Goal: Transaction & Acquisition: Purchase product/service

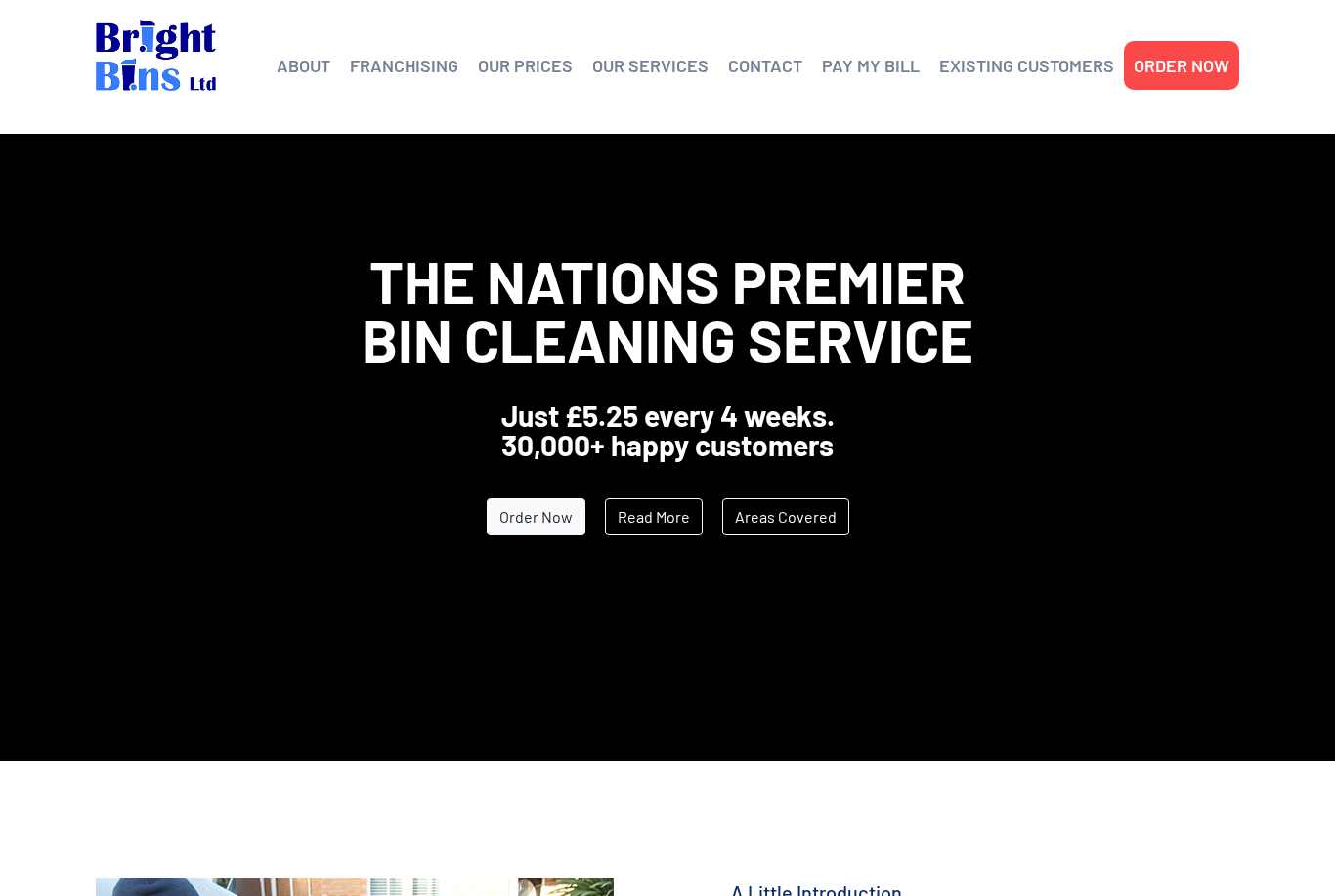
click at [541, 72] on link "OUR PRICES" at bounding box center [525, 65] width 95 height 29
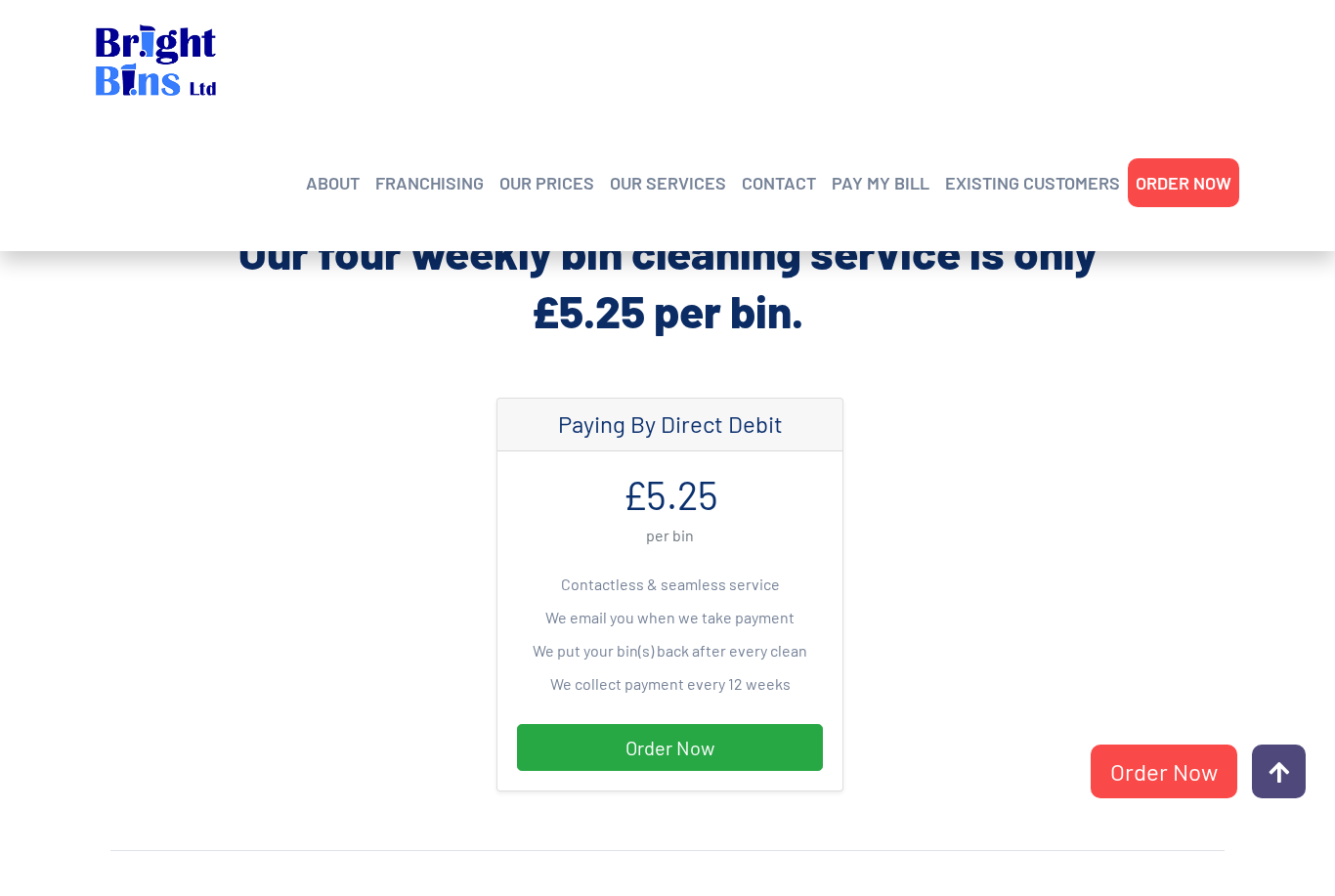
scroll to position [430, 0]
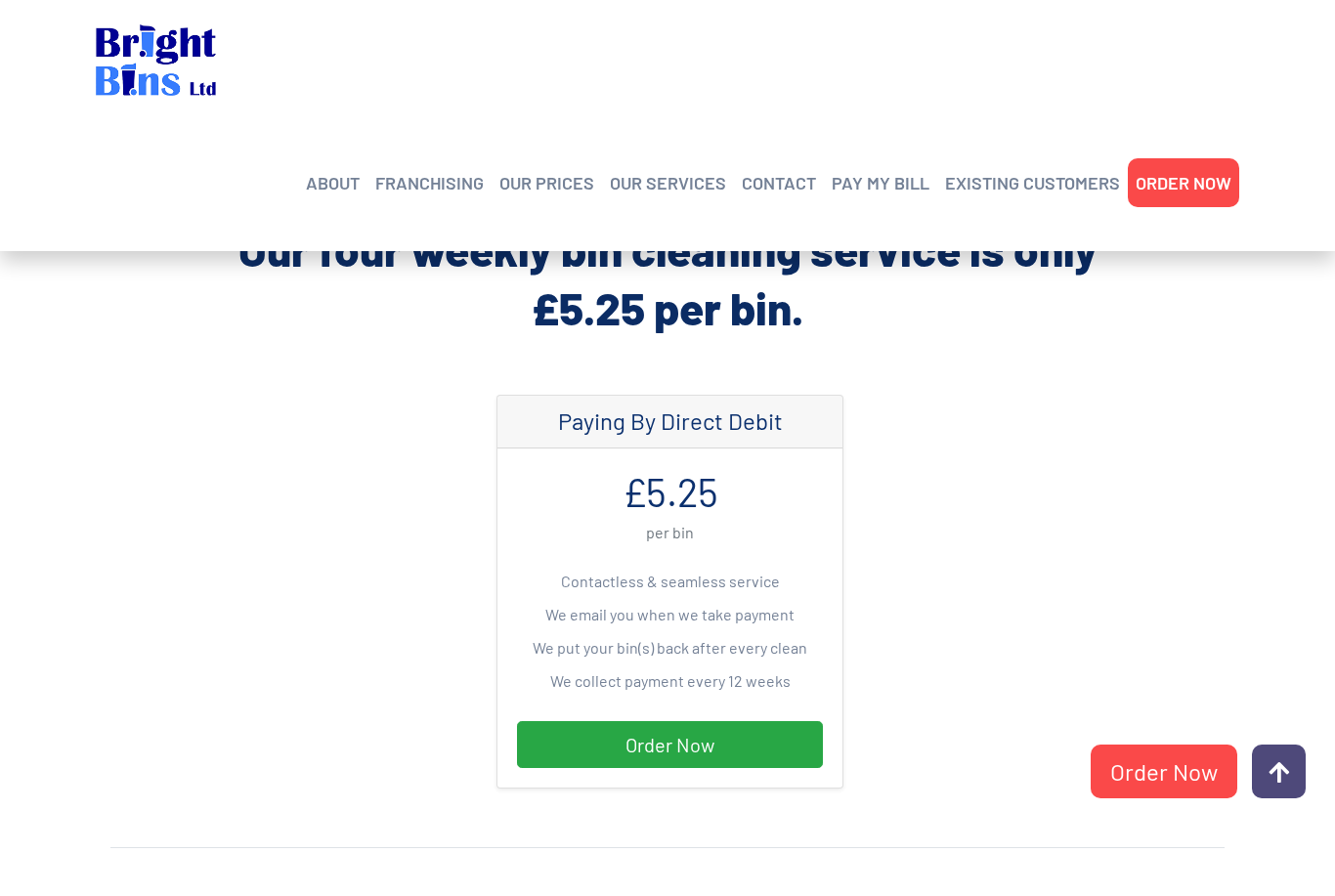
click at [757, 749] on link "Order Now" at bounding box center [669, 744] width 306 height 47
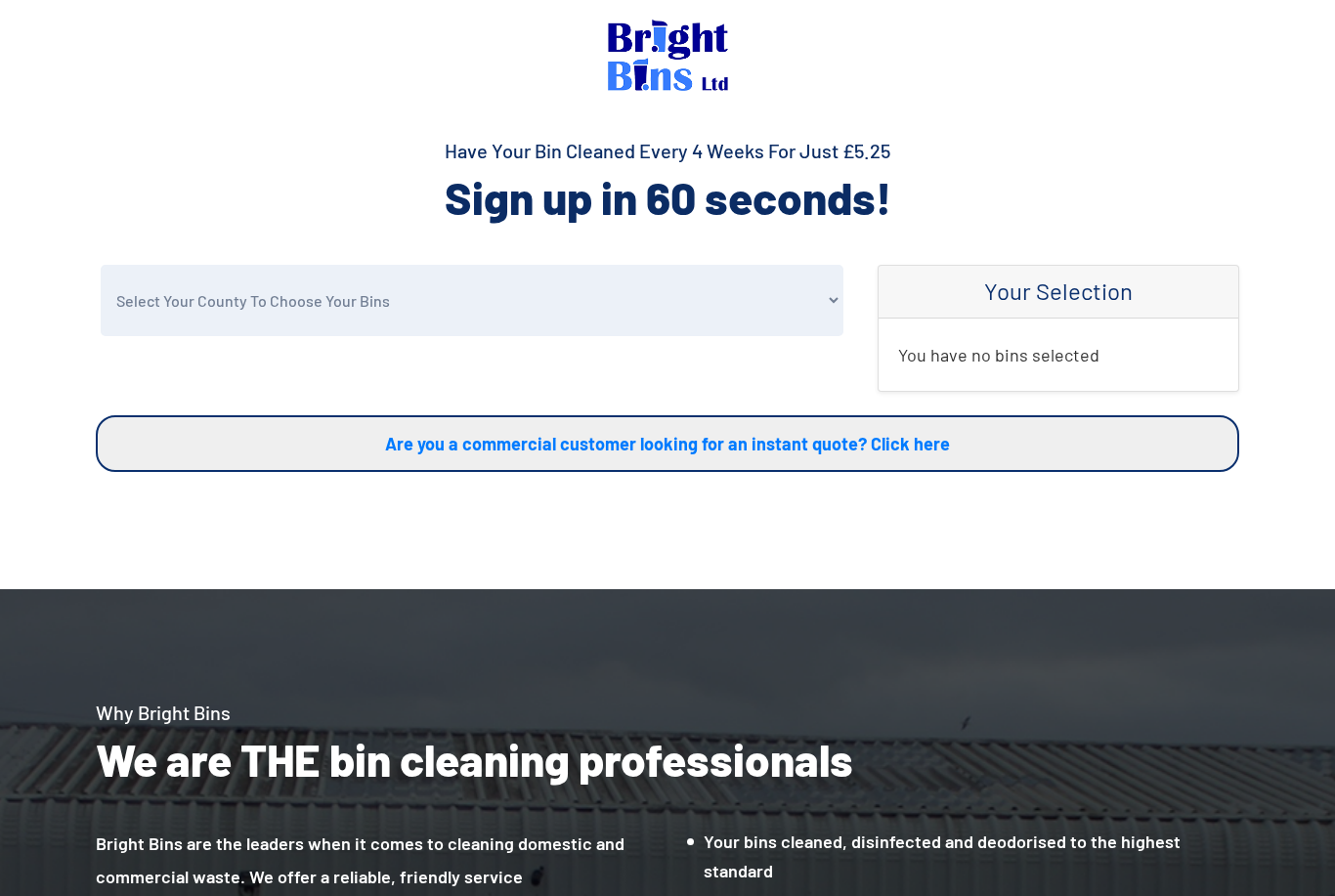
click at [486, 305] on select "Select Your County To Choose Your Bins Cheshire Conwy Denbighshire Flintshire S…" at bounding box center [472, 301] width 743 height 72
select select "Denbighshire"
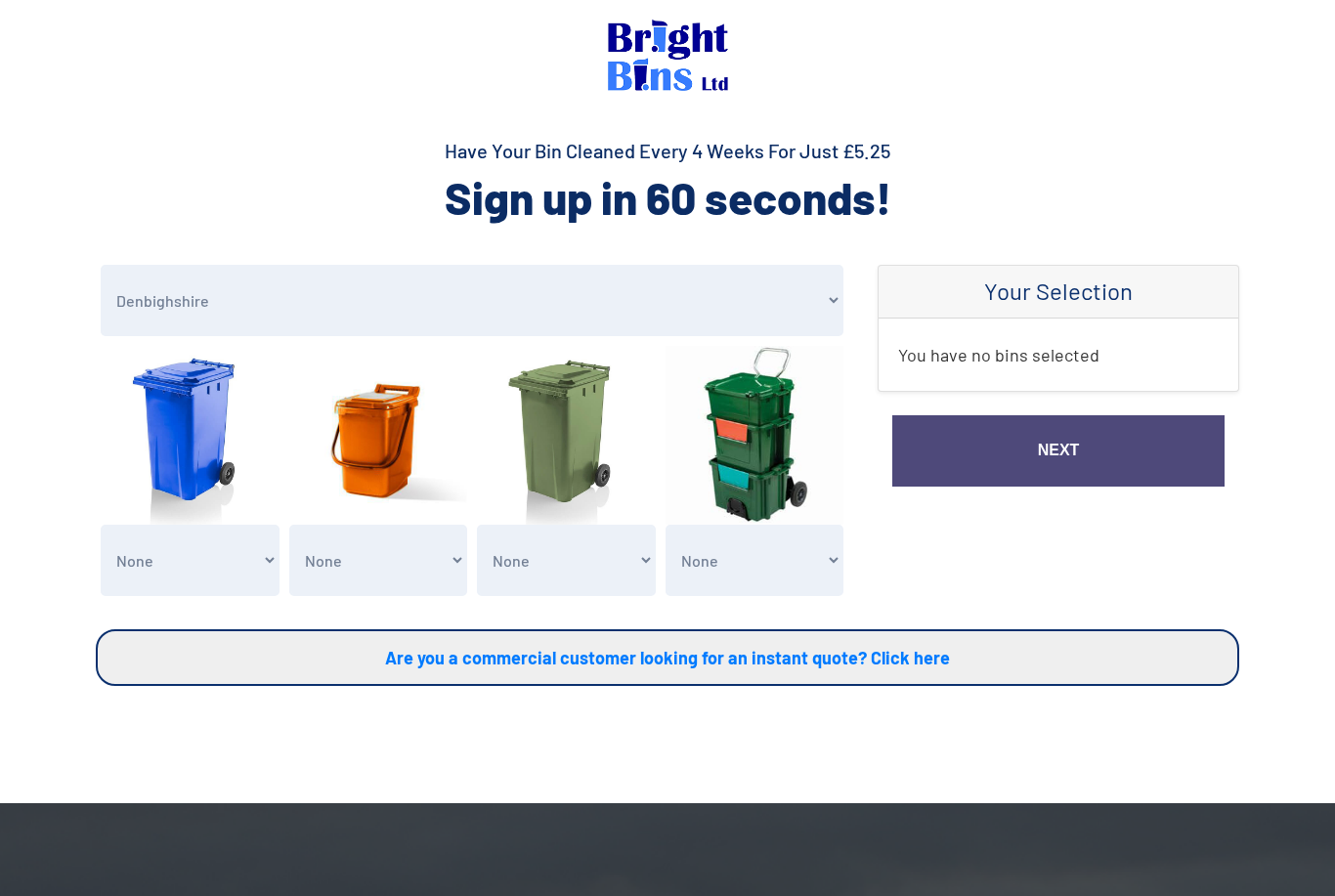
click at [256, 559] on select "None General Waste Bin - X1 (£5.25) General Waste Bin - X2 (£10.50) General Was…" at bounding box center [190, 561] width 179 height 72
select select "1"
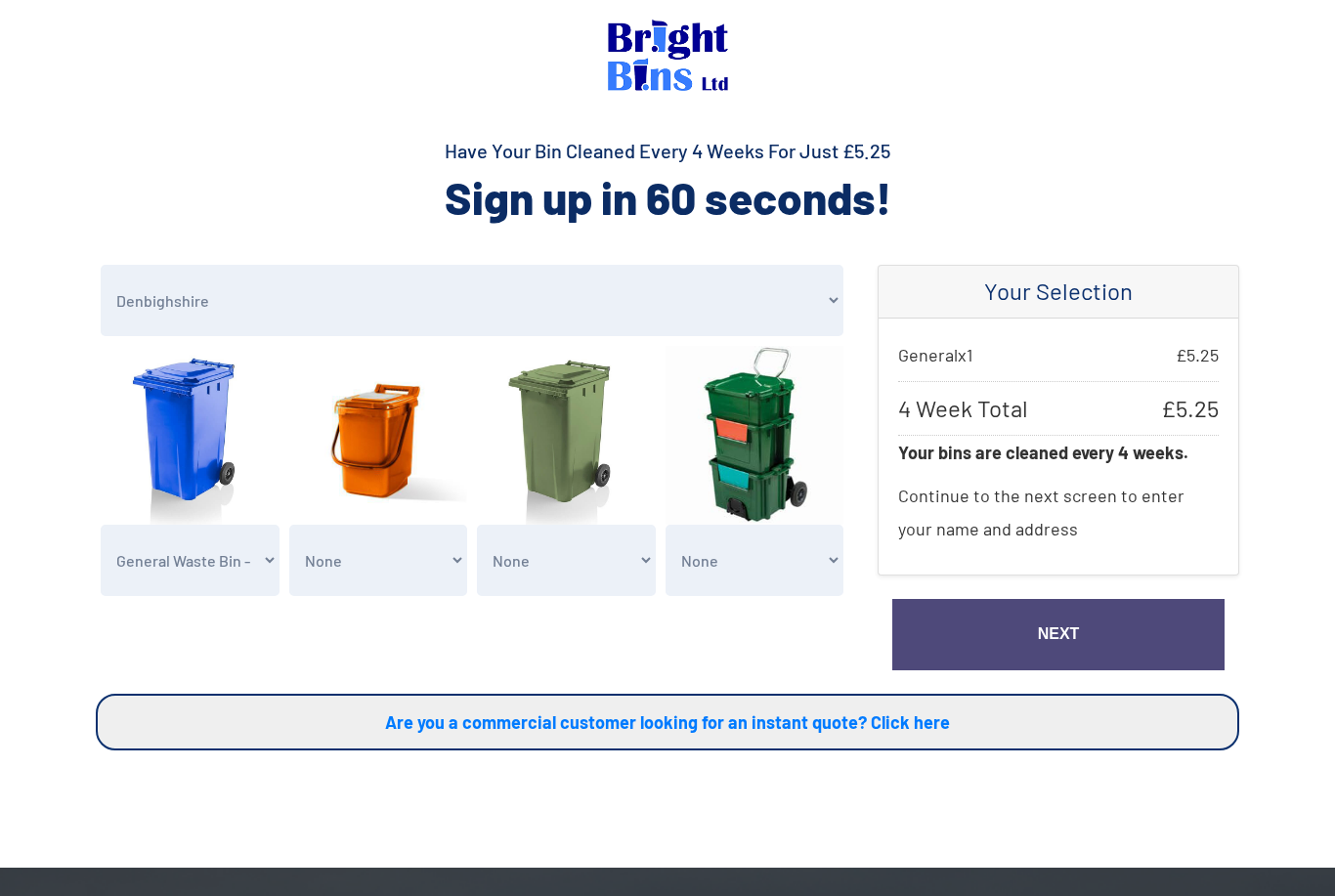
click at [414, 560] on select "None Clean my 1 Food Waste Bin - £2.00 Clean my 2 Food Waste Bins - £4.00 Clean…" at bounding box center [378, 561] width 179 height 72
select select "1"
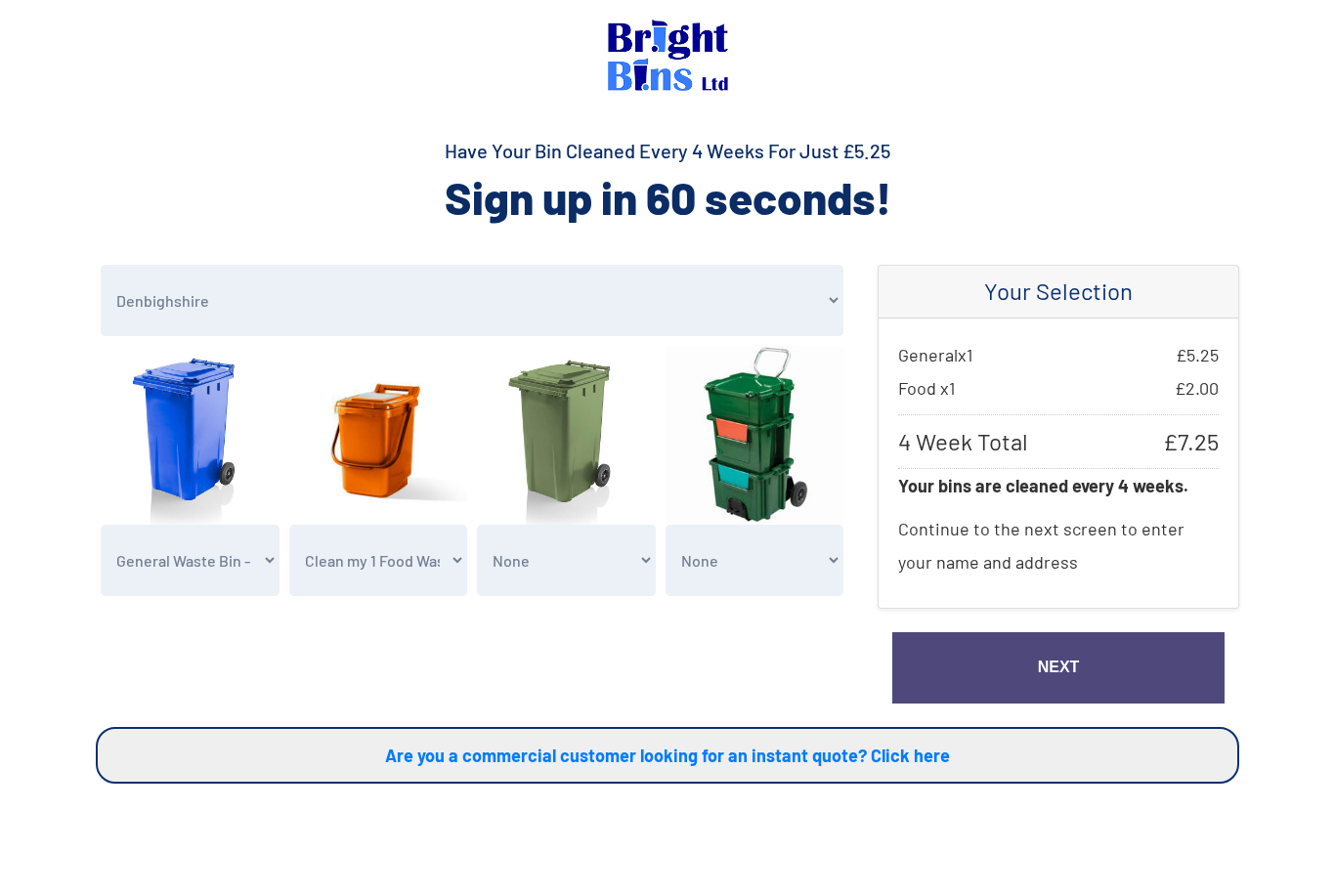
click at [617, 561] on select "None Garden Waste Bin - X1 (£5.25) Garden Waste Bin - X2 (£10.50) Garden Waste …" at bounding box center [566, 561] width 179 height 72
select select "1"
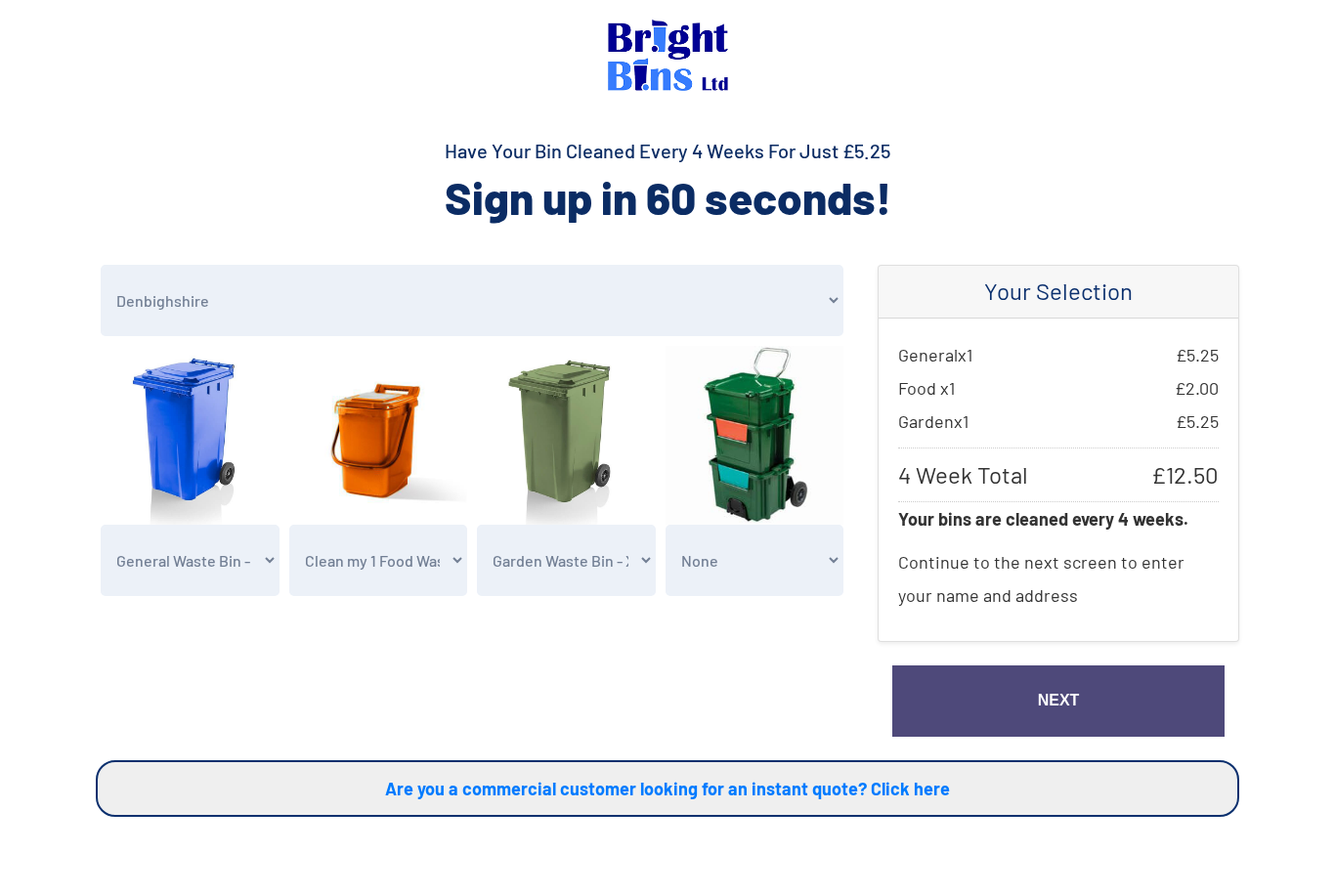
click at [1098, 708] on link "Next" at bounding box center [1059, 701] width 332 height 72
